Goal: Task Accomplishment & Management: Manage account settings

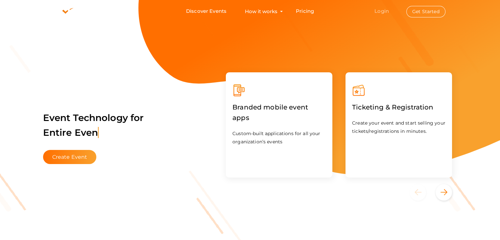
click at [386, 10] on link "Login" at bounding box center [382, 11] width 14 height 6
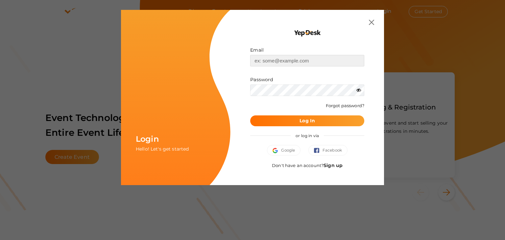
click at [283, 59] on input "text" at bounding box center [307, 61] width 114 height 12
type input "[EMAIL_ADDRESS][DOMAIN_NAME]"
click at [313, 121] on b "Log In" at bounding box center [307, 121] width 15 height 6
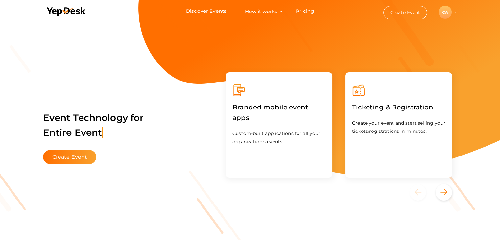
click at [449, 13] on div "CA" at bounding box center [445, 12] width 13 height 13
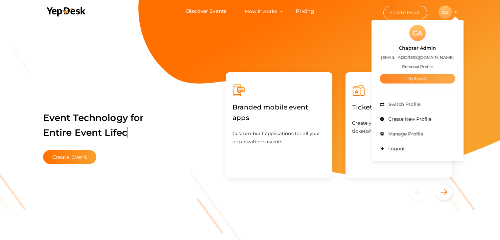
click at [411, 78] on link "My Events" at bounding box center [418, 79] width 76 height 10
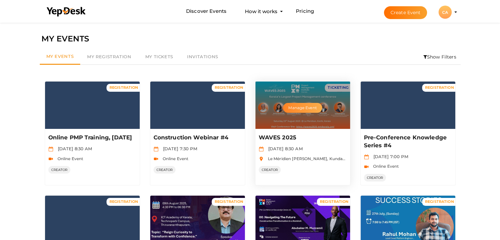
click at [305, 104] on button "Manage Event" at bounding box center [302, 108] width 39 height 10
click at [294, 104] on button "Manage Event" at bounding box center [302, 108] width 39 height 10
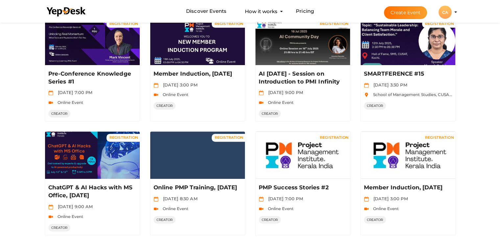
scroll to position [296, 0]
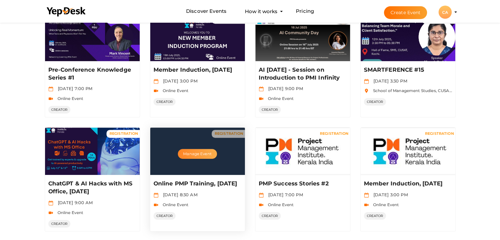
click at [191, 155] on button "Manage Event" at bounding box center [197, 154] width 39 height 10
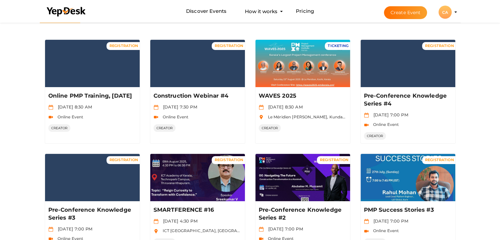
scroll to position [0, 0]
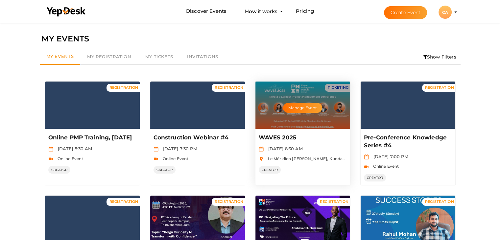
click at [291, 102] on div "Manage Event" at bounding box center [303, 105] width 95 height 47
click at [293, 108] on button "Manage Event" at bounding box center [302, 108] width 39 height 10
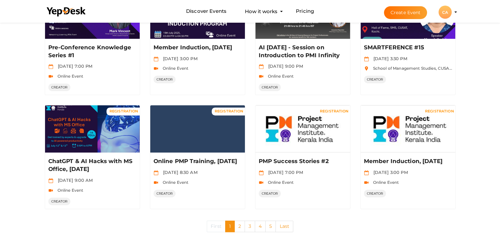
scroll to position [328, 0]
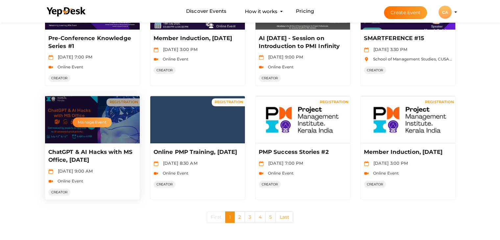
click at [99, 122] on button "Manage Event" at bounding box center [92, 122] width 39 height 10
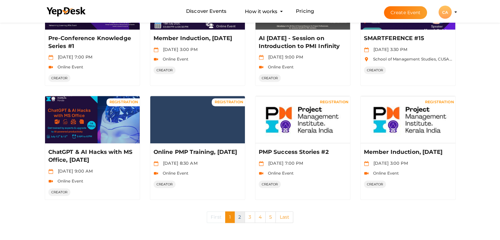
click at [241, 218] on link "2" at bounding box center [240, 218] width 11 height 12
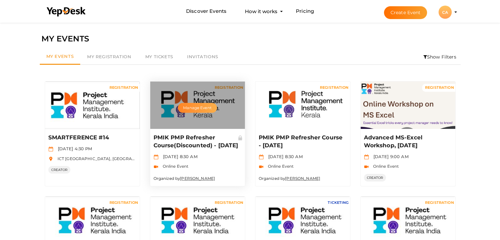
click at [197, 107] on button "Manage Event" at bounding box center [197, 108] width 39 height 10
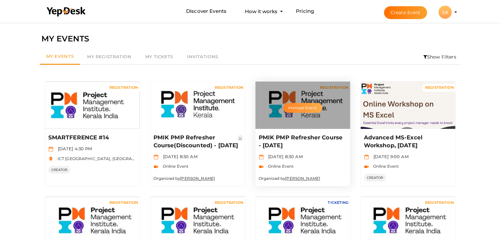
click at [300, 107] on button "Manage Event" at bounding box center [302, 108] width 39 height 10
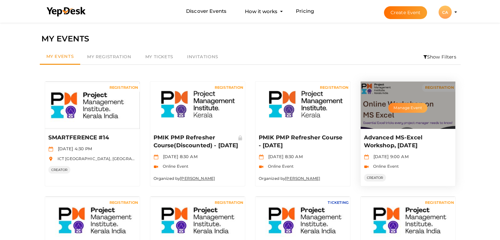
click at [403, 109] on button "Manage Event" at bounding box center [408, 108] width 39 height 10
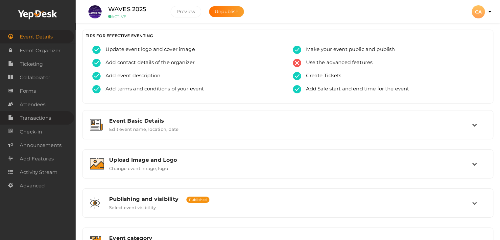
click at [30, 116] on span "Transactions" at bounding box center [35, 118] width 31 height 13
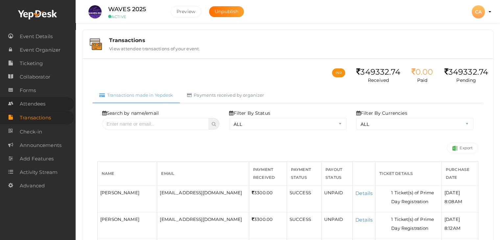
click at [37, 104] on span "Attendees" at bounding box center [33, 103] width 26 height 13
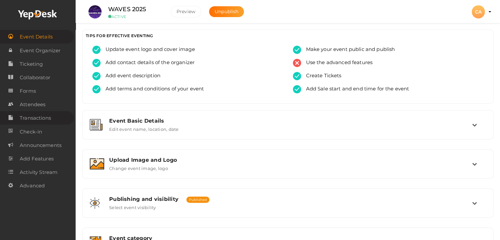
click at [37, 119] on span "Transactions" at bounding box center [35, 118] width 31 height 13
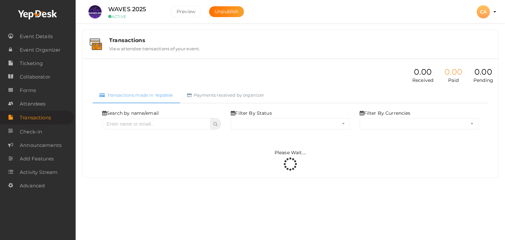
select select "ALL"
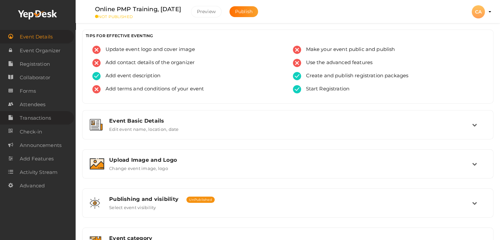
click at [51, 119] on span "Transactions" at bounding box center [35, 118] width 31 height 13
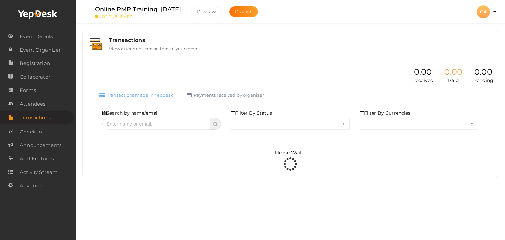
select select "ALL"
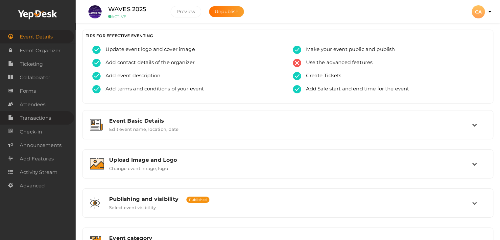
click at [41, 121] on span "Transactions" at bounding box center [35, 118] width 31 height 13
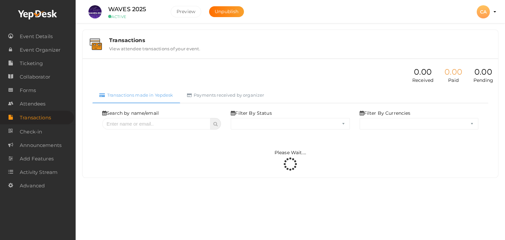
select select "ALL"
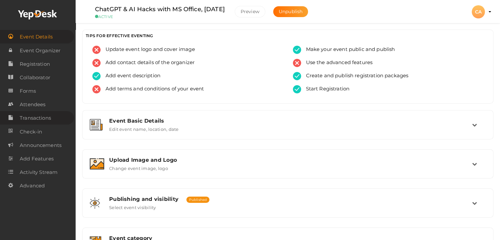
click at [38, 119] on span "Transactions" at bounding box center [35, 118] width 31 height 13
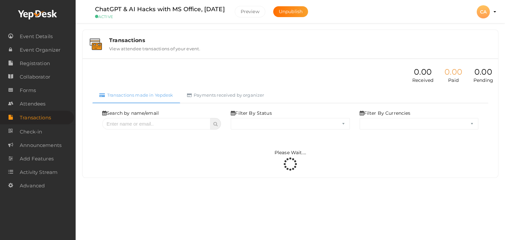
select select "ALL"
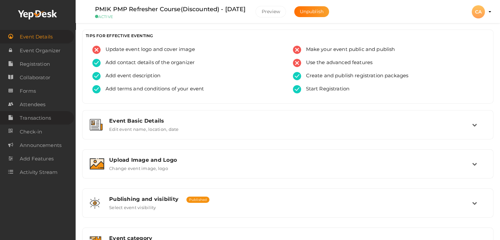
click at [35, 119] on span "Transactions" at bounding box center [35, 118] width 31 height 13
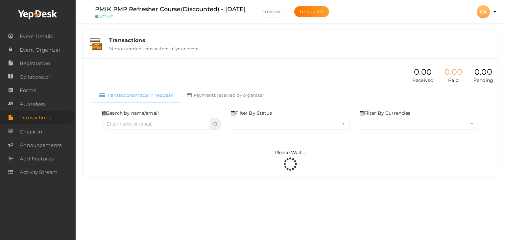
select select "ALL"
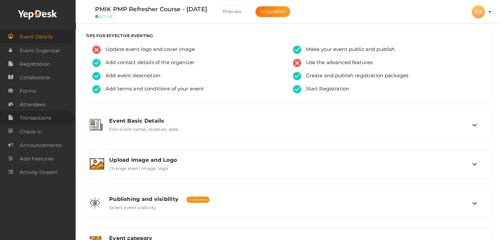
click at [24, 119] on span "Transactions" at bounding box center [35, 118] width 31 height 13
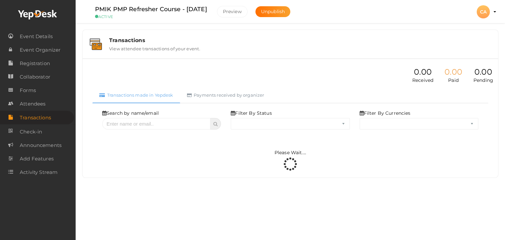
select select "ALL"
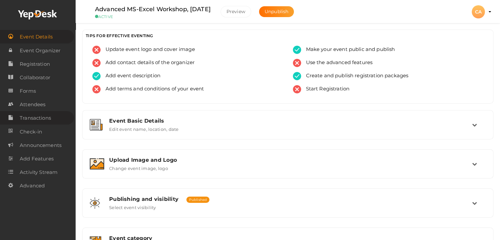
click at [47, 119] on span "Transactions" at bounding box center [35, 118] width 31 height 13
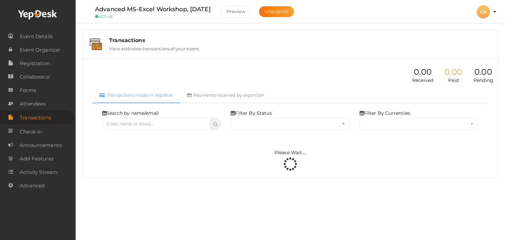
select select "ALL"
